Goal: Transaction & Acquisition: Purchase product/service

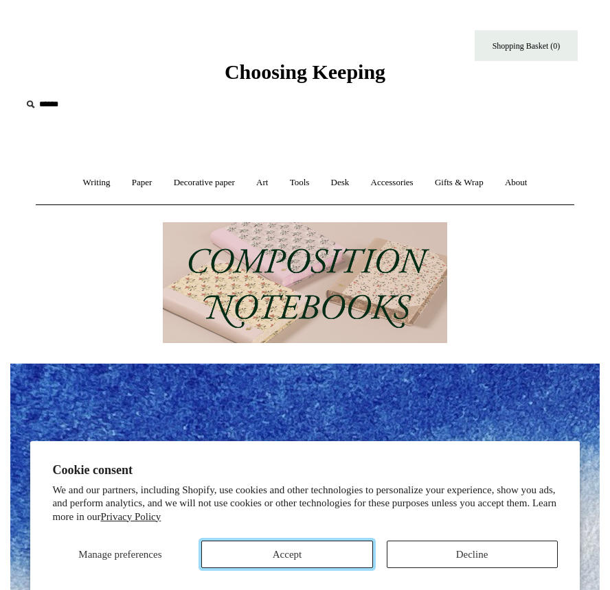
click at [329, 553] on button "Accept" at bounding box center [286, 554] width 171 height 27
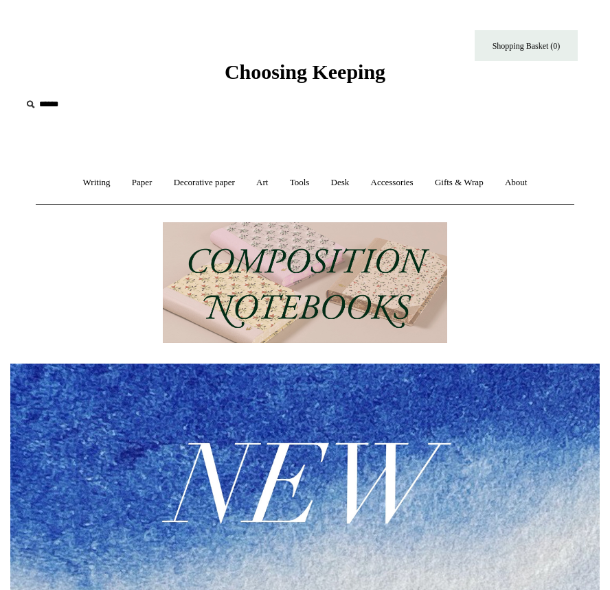
click at [323, 254] on img at bounding box center [305, 282] width 284 height 121
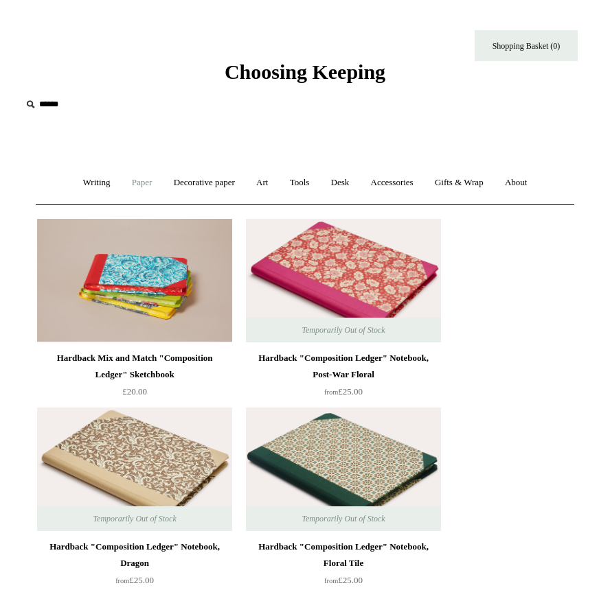
click at [135, 179] on link "Paper +" at bounding box center [142, 183] width 40 height 36
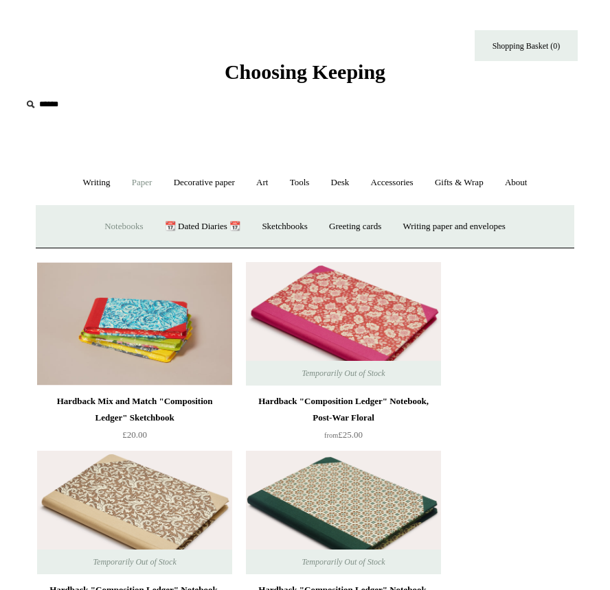
click at [124, 222] on link "Notebooks +" at bounding box center [124, 227] width 58 height 36
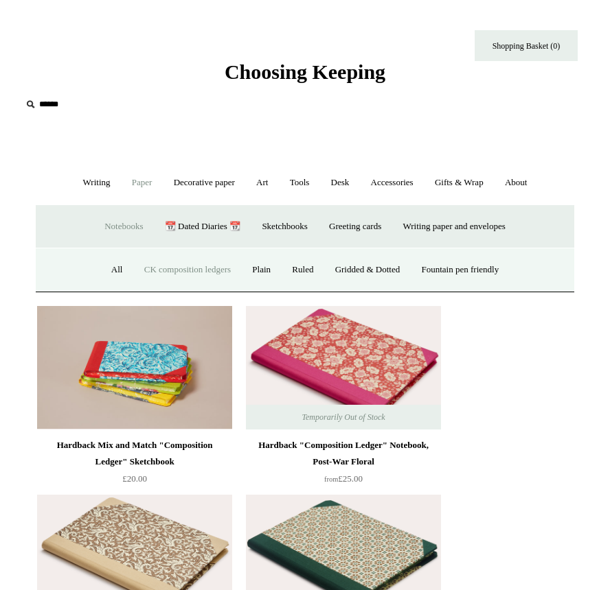
click at [173, 273] on link "CK composition ledgers" at bounding box center [188, 270] width 106 height 36
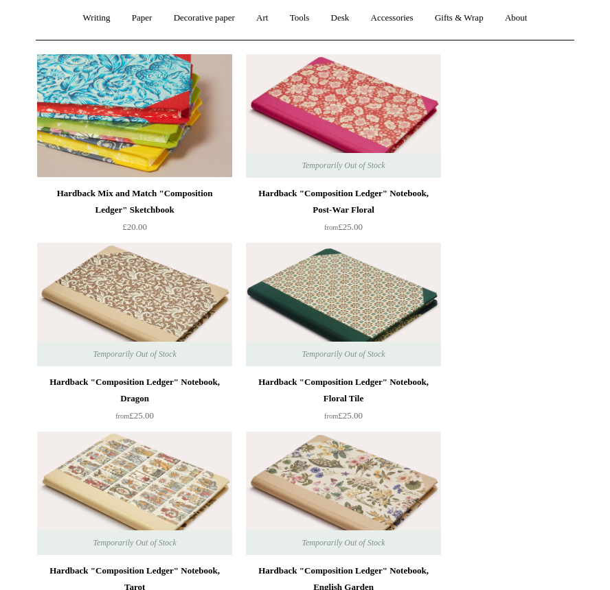
scroll to position [137, 0]
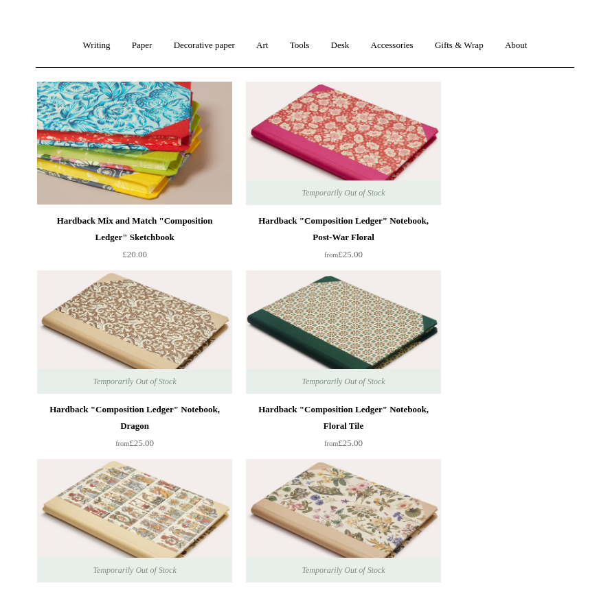
click at [169, 165] on img at bounding box center [134, 144] width 195 height 124
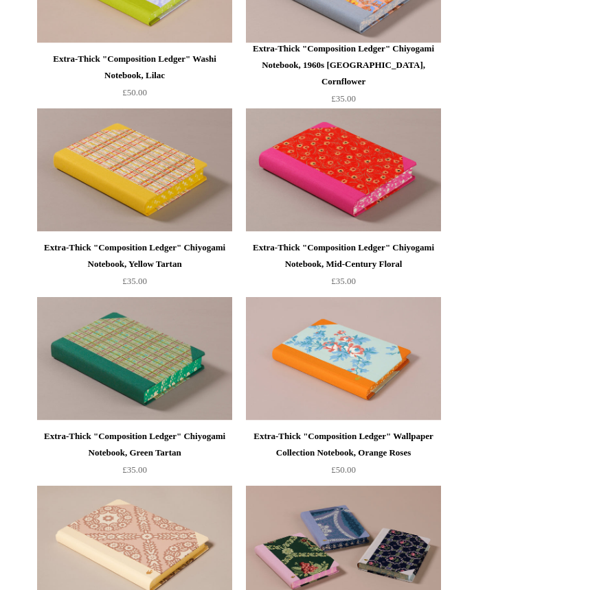
scroll to position [1648, 0]
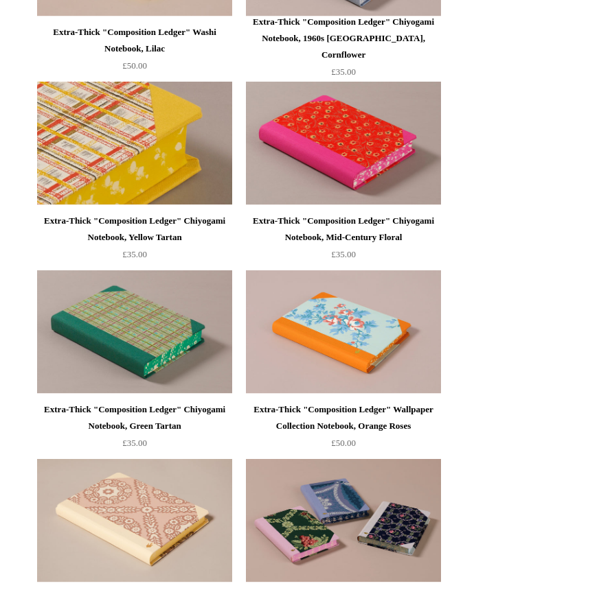
click at [149, 148] on img at bounding box center [134, 144] width 195 height 124
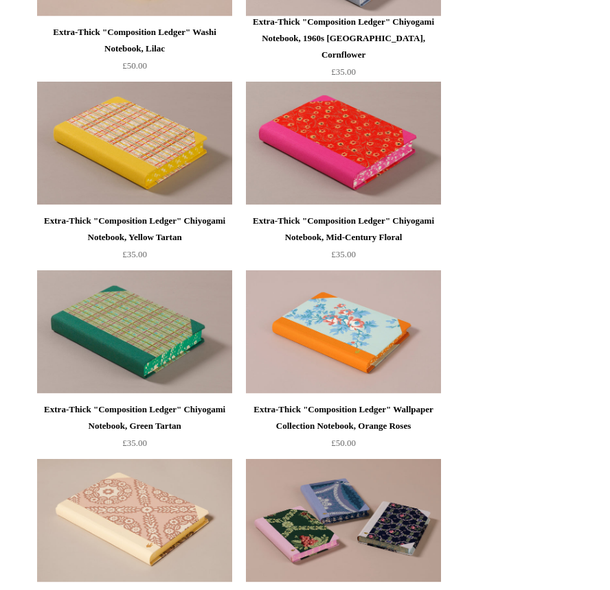
click at [332, 317] on img at bounding box center [343, 333] width 195 height 124
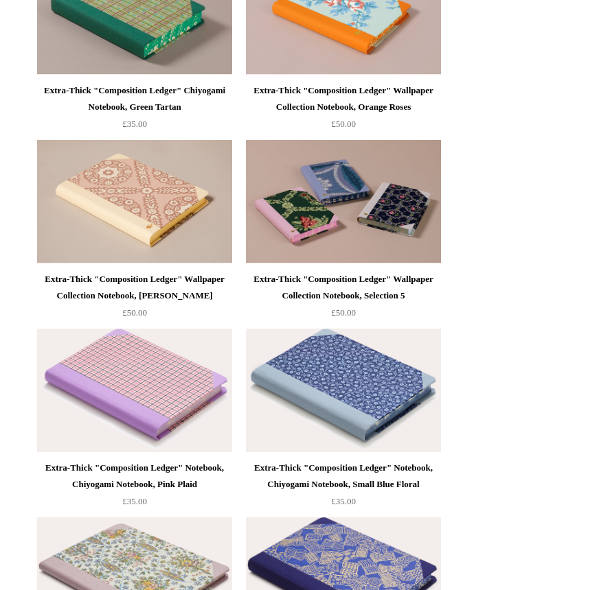
scroll to position [1991, 0]
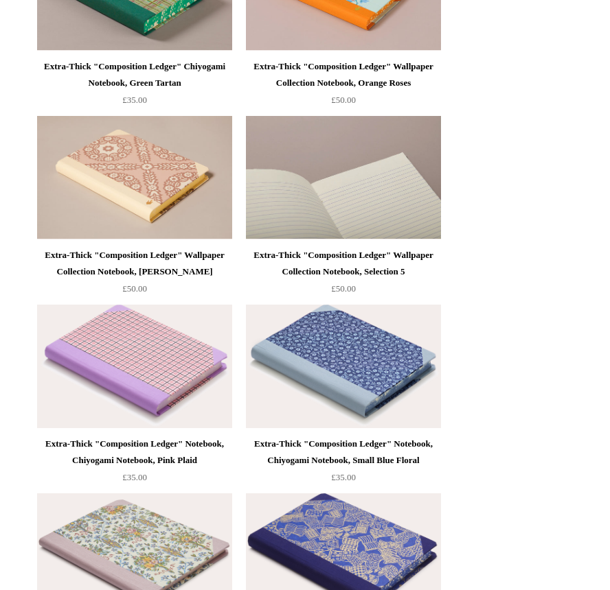
click at [350, 193] on img at bounding box center [343, 178] width 195 height 124
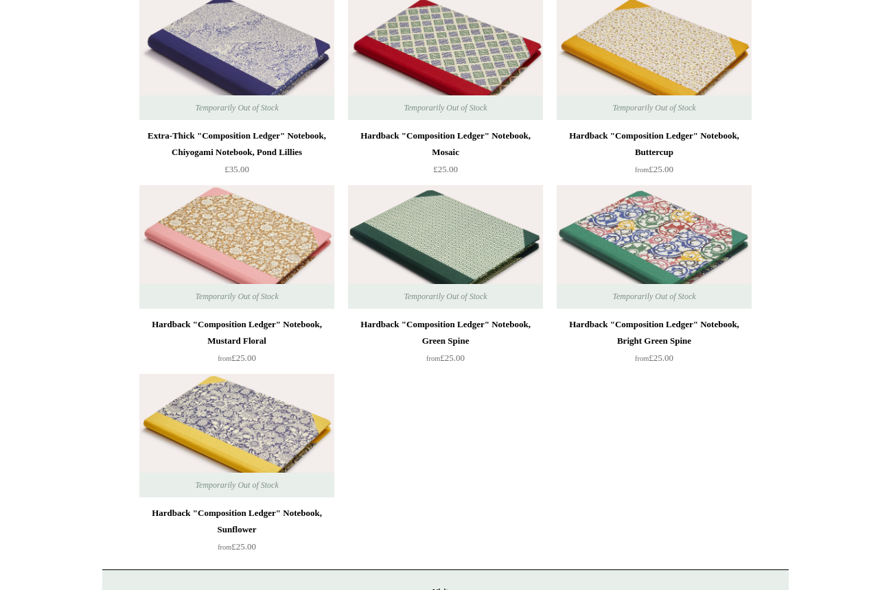
scroll to position [3776, 0]
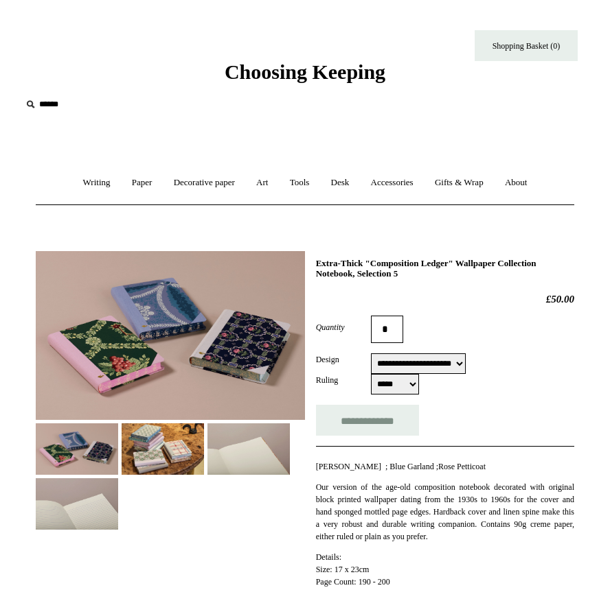
select select "**********"
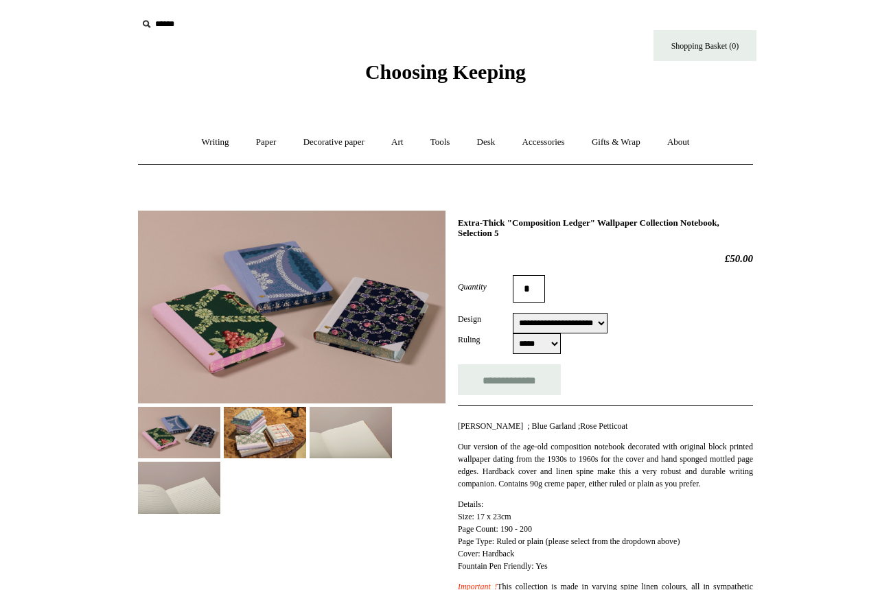
click at [586, 321] on select "**********" at bounding box center [560, 323] width 95 height 21
click at [593, 304] on form "**********" at bounding box center [605, 335] width 295 height 120
